Goal: Transaction & Acquisition: Purchase product/service

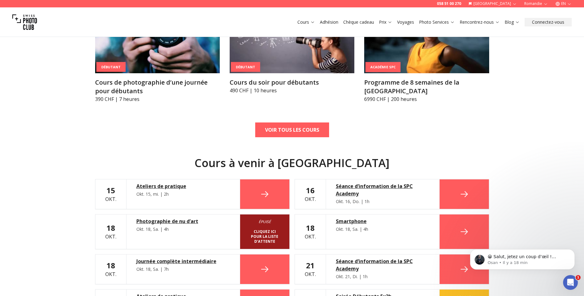
click at [543, 73] on div "STUDIOS À [GEOGRAPHIC_DATA] MEILLEURS COURS Débutant Cours de photographie d’un…" at bounding box center [292, 231] width 584 height 515
click at [543, 80] on div "STUDIOS À [GEOGRAPHIC_DATA] MEILLEURS COURS Débutant Cours de photographie d’un…" at bounding box center [292, 231] width 584 height 515
drag, startPoint x: 556, startPoint y: 101, endPoint x: 589, endPoint y: 117, distance: 36.1
click at [558, 101] on div "STUDIOS À [GEOGRAPHIC_DATA] MEILLEURS COURS Débutant Cours de photographie d’un…" at bounding box center [292, 231] width 584 height 515
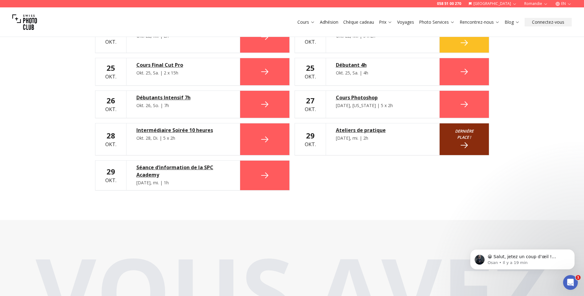
scroll to position [769, 0]
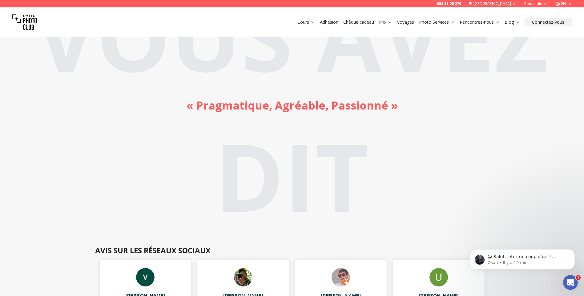
click at [562, 169] on h2 "Vous avez dit « Pragmatique, Agréable, Passionné »" at bounding box center [292, 106] width 584 height 281
click at [255, 148] on font "Vous avez dit" at bounding box center [292, 105] width 513 height 267
click at [172, 176] on h2 "Vous avez dit « Pragmatique, Agréable, Passionné »" at bounding box center [292, 106] width 584 height 281
click at [170, 174] on h2 "Vous avez dit « Pragmatique, Agréable, Passionné »" at bounding box center [292, 106] width 584 height 281
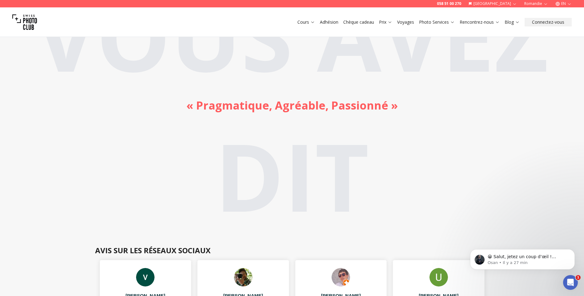
drag, startPoint x: 170, startPoint y: 174, endPoint x: 114, endPoint y: 140, distance: 65.2
click at [116, 142] on h2 "Vous avez dit « Pragmatique, Agréable, Passionné »" at bounding box center [292, 106] width 584 height 281
drag, startPoint x: 107, startPoint y: 140, endPoint x: 62, endPoint y: 136, distance: 45.2
click at [89, 140] on h2 "Vous avez dit « Pragmatique, Agréable, Passionné »" at bounding box center [292, 106] width 584 height 281
drag, startPoint x: 39, startPoint y: 132, endPoint x: 33, endPoint y: 128, distance: 7.3
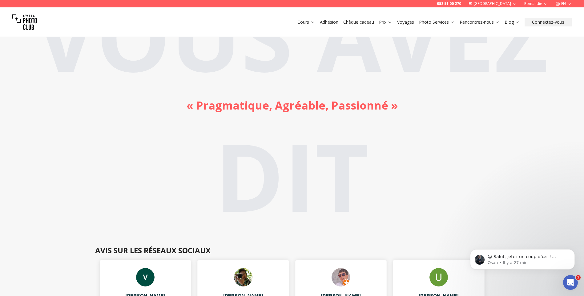
click at [36, 130] on h2 "Vous avez dit « Pragmatique, Agréable, Passionné »" at bounding box center [292, 106] width 584 height 281
drag, startPoint x: 16, startPoint y: 121, endPoint x: 14, endPoint y: 115, distance: 6.5
click at [15, 118] on h2 "Vous avez dit « Pragmatique, Agréable, Passionné »" at bounding box center [292, 106] width 584 height 281
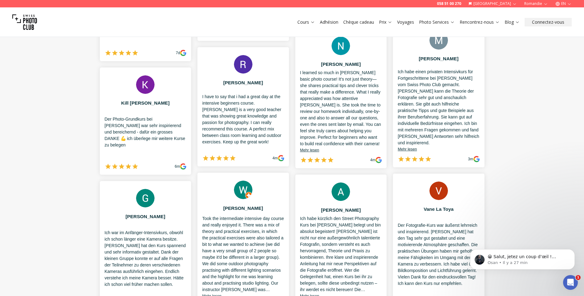
scroll to position [1016, 0]
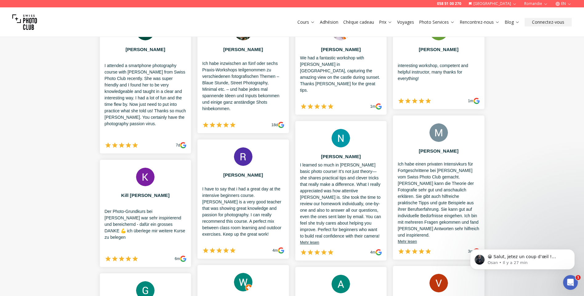
click at [358, 21] on link "Chèque cadeau" at bounding box center [358, 22] width 31 height 6
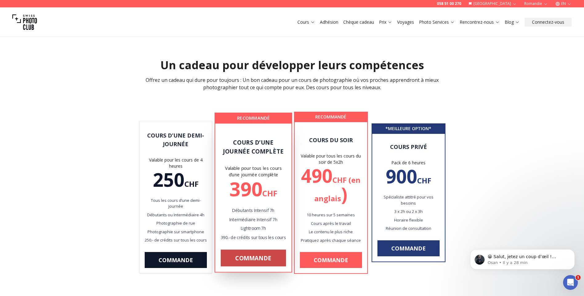
click at [259, 263] on link "Commande" at bounding box center [253, 258] width 65 height 17
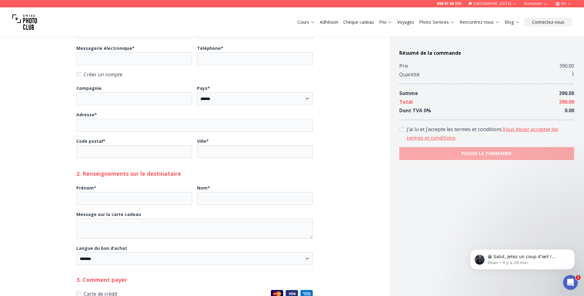
scroll to position [185, 0]
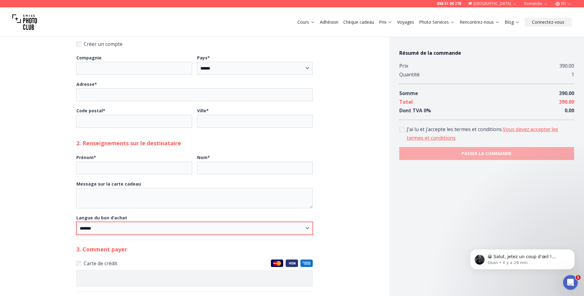
click at [120, 229] on select "******* ******** ********" at bounding box center [194, 228] width 237 height 13
click at [76, 222] on select "******* ******** ********" at bounding box center [194, 228] width 237 height 13
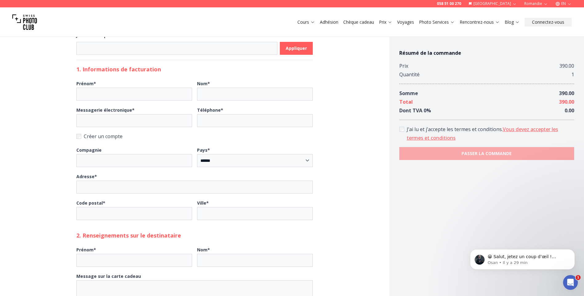
scroll to position [0, 0]
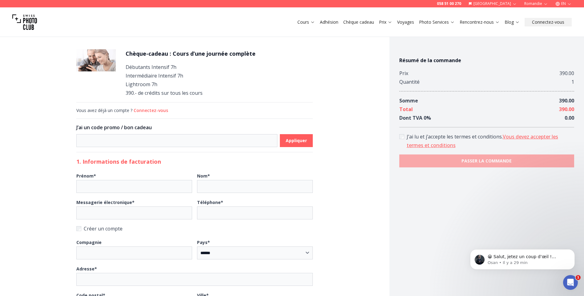
click at [359, 22] on link "Chèque cadeau" at bounding box center [358, 22] width 31 height 6
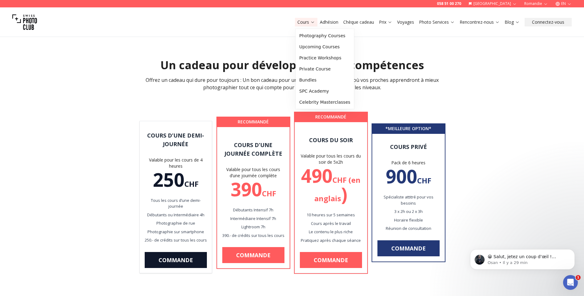
click at [304, 24] on font "Cours" at bounding box center [304, 22] width 12 height 6
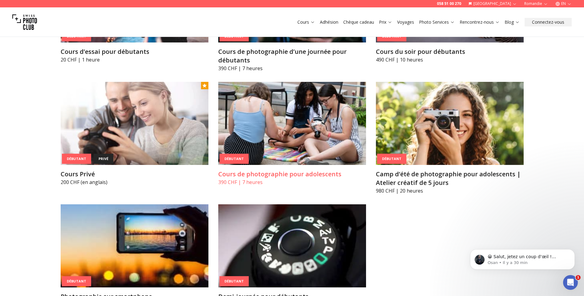
scroll to position [370, 0]
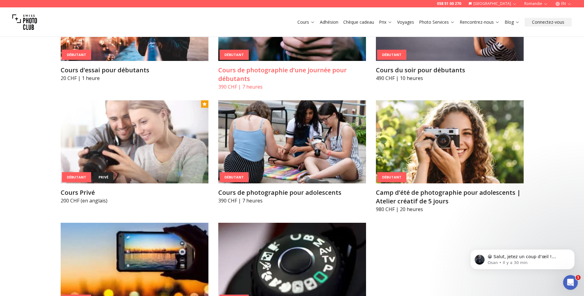
click at [237, 55] on div "Débutant" at bounding box center [234, 55] width 29 height 10
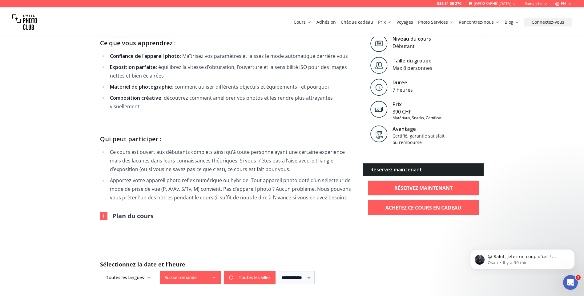
scroll to position [370, 0]
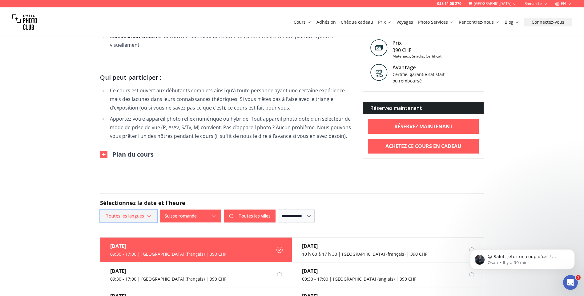
click at [145, 215] on span "Toutes les langues" at bounding box center [128, 216] width 55 height 11
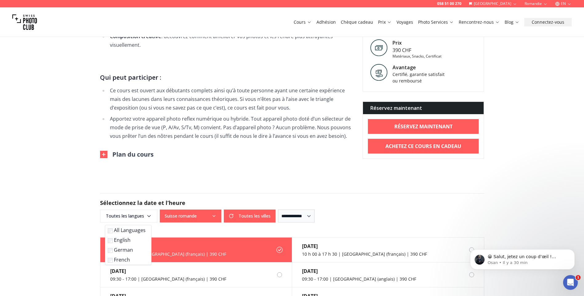
click at [126, 240] on font "English" at bounding box center [122, 240] width 17 height 7
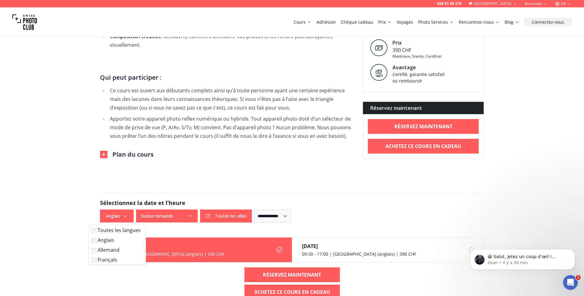
click at [188, 213] on button "Suisse romande" at bounding box center [167, 216] width 62 height 13
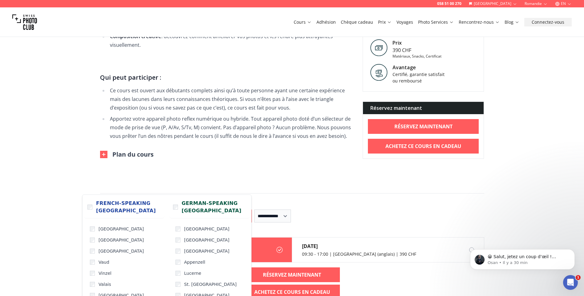
scroll to position [400, 0]
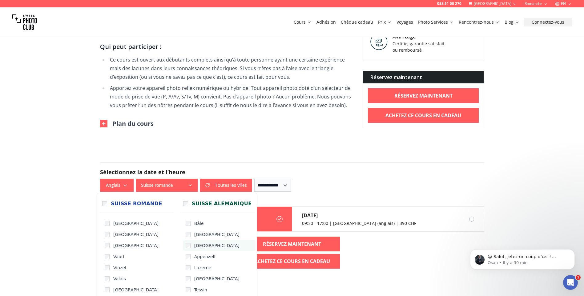
click at [183, 245] on label "[GEOGRAPHIC_DATA]" at bounding box center [219, 245] width 72 height 11
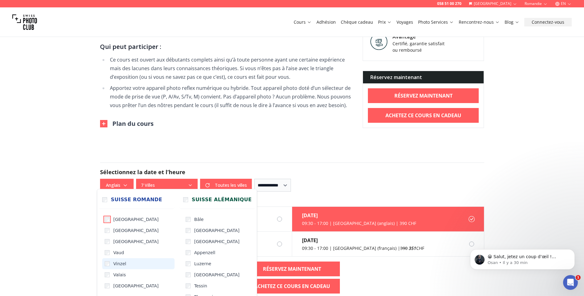
scroll to position [431, 0]
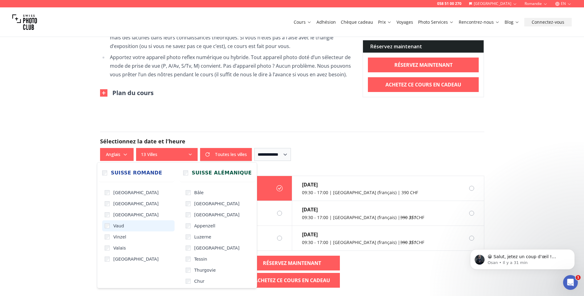
click at [108, 223] on label "Vaud" at bounding box center [138, 226] width 72 height 11
click at [183, 191] on label "Bâle" at bounding box center [219, 192] width 72 height 11
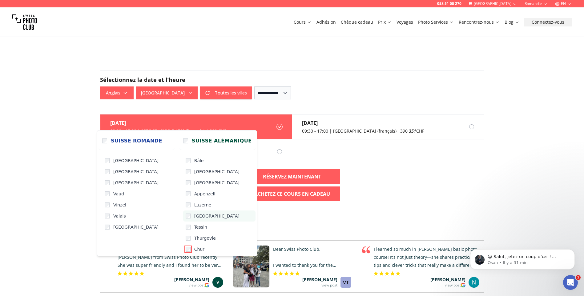
scroll to position [462, 0]
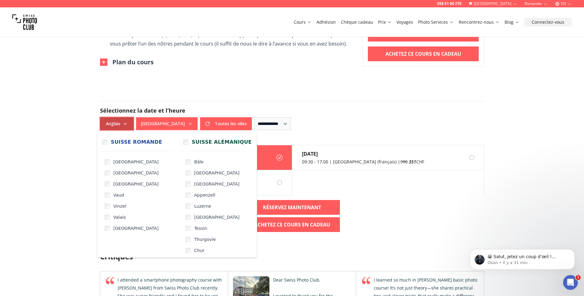
click at [111, 123] on font "Anglais" at bounding box center [113, 124] width 14 height 6
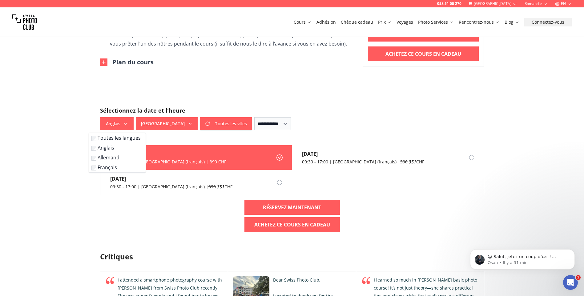
click at [103, 149] on font "Anglais" at bounding box center [106, 147] width 17 height 7
click at [355, 177] on div "[DATE] 09:30 - 17:00 | [GEOGRAPHIC_DATA] (français) | 390 CHF [DATE] 09:30 - 17…" at bounding box center [292, 170] width 384 height 50
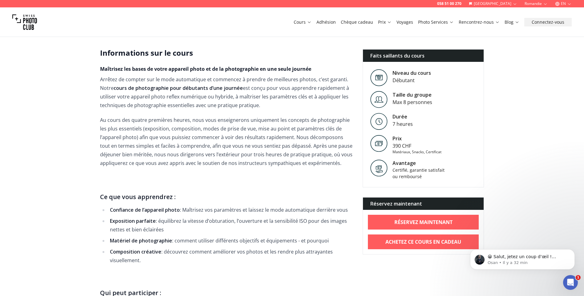
scroll to position [92, 0]
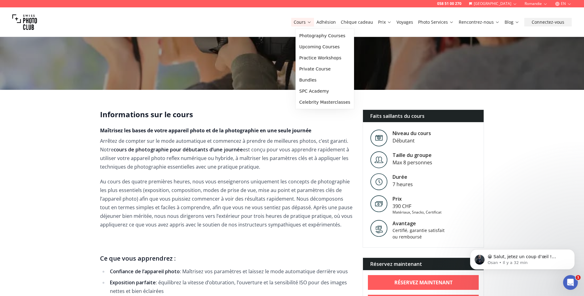
click at [306, 21] on font "Cours" at bounding box center [300, 22] width 12 height 6
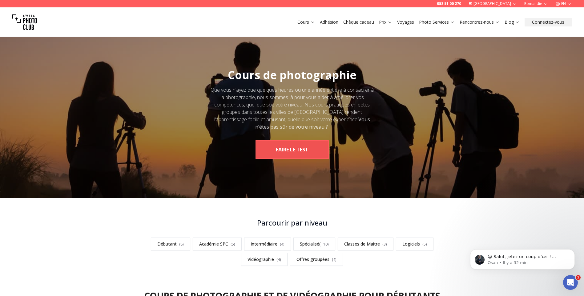
click at [285, 149] on button "Faire le test" at bounding box center [292, 149] width 73 height 18
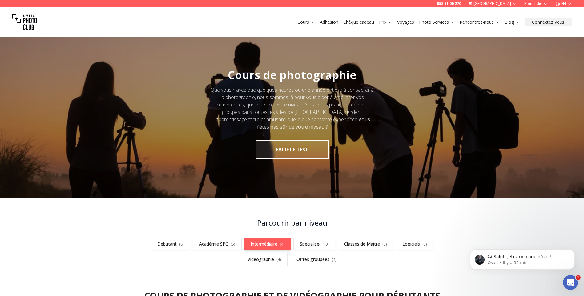
click at [249, 245] on link "Intermédiaire (4)" at bounding box center [267, 244] width 47 height 13
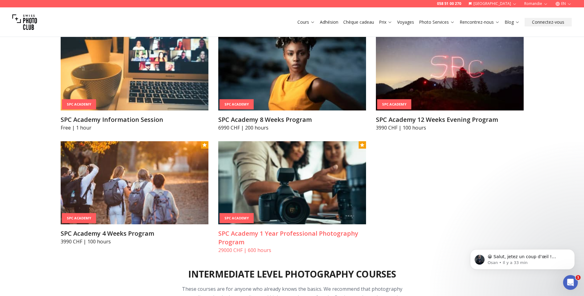
scroll to position [974, 0]
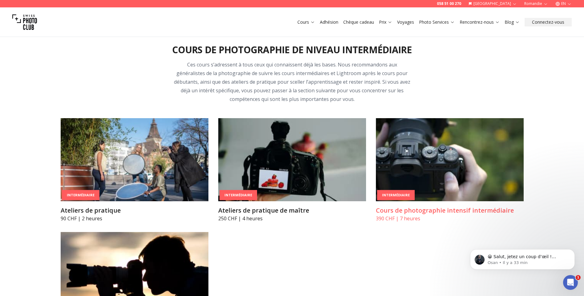
click at [420, 186] on img at bounding box center [450, 159] width 148 height 83
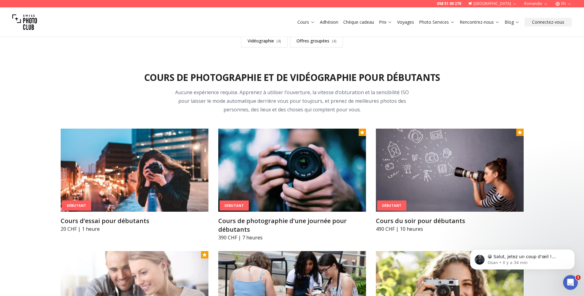
scroll to position [213, 0]
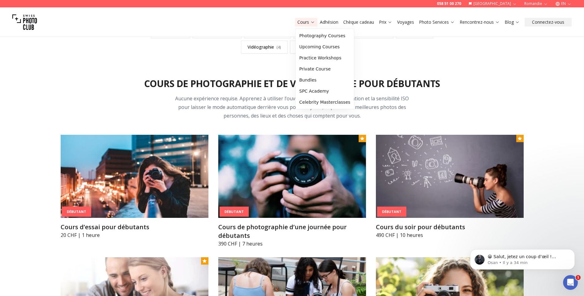
click at [300, 22] on font "Cours" at bounding box center [304, 22] width 12 height 6
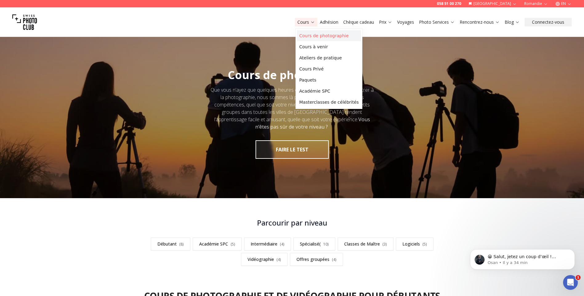
click at [309, 37] on link "Cours de photographie" at bounding box center [329, 35] width 64 height 11
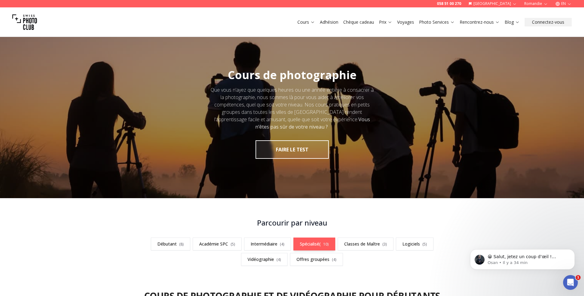
click at [312, 245] on link "Spécialisé( 10)" at bounding box center [315, 244] width 42 height 13
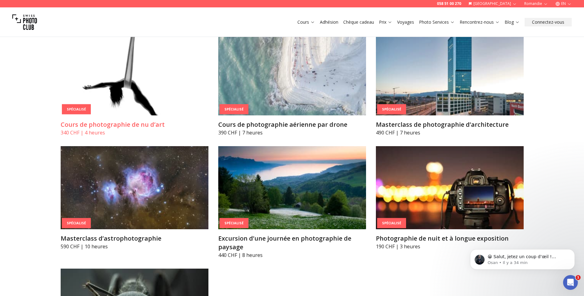
scroll to position [1365, 0]
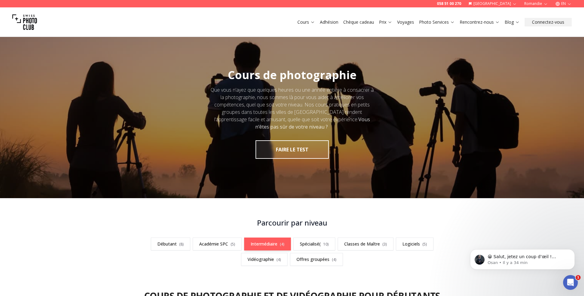
scroll to position [31, 0]
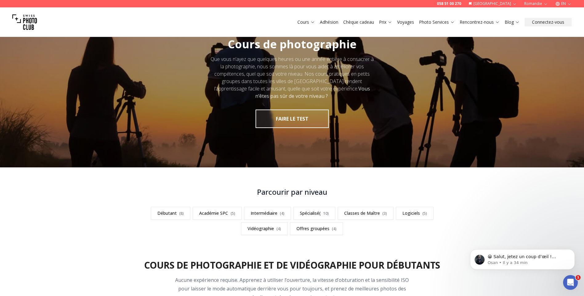
click at [364, 22] on link "Chèque cadeau" at bounding box center [358, 22] width 31 height 6
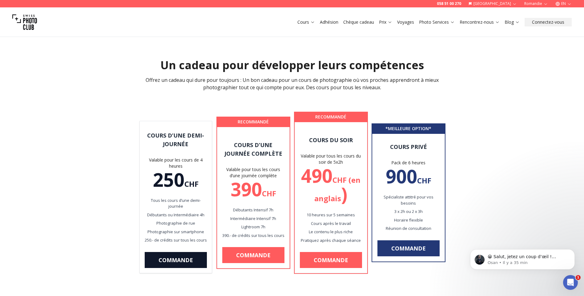
click at [359, 25] on link "Chèque cadeau" at bounding box center [358, 22] width 31 height 6
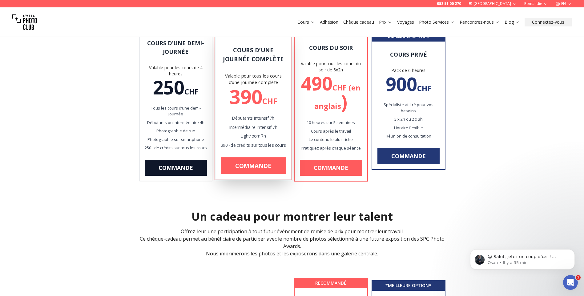
scroll to position [31, 0]
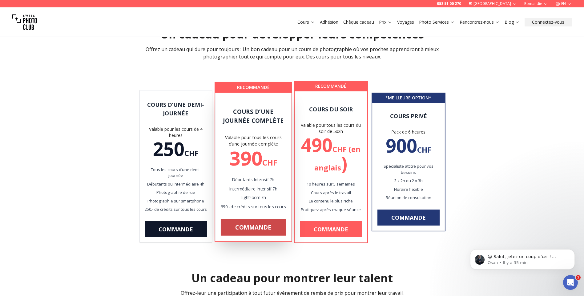
click at [245, 231] on link "Commande" at bounding box center [253, 227] width 65 height 17
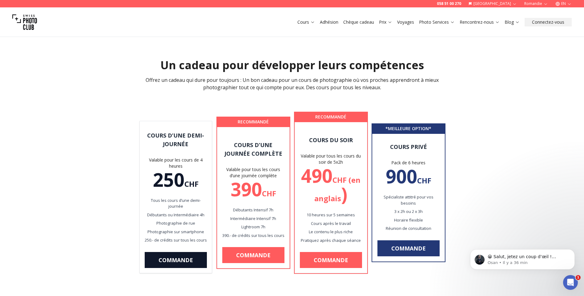
click at [327, 22] on link "Adhésion" at bounding box center [329, 22] width 18 height 6
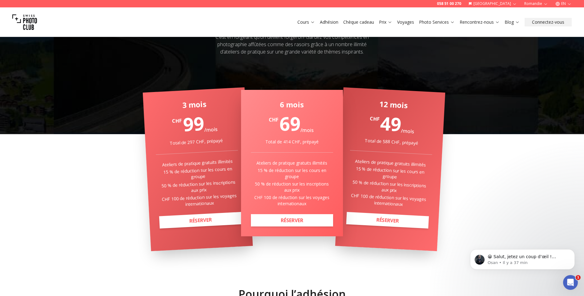
scroll to position [216, 0]
